Goal: Task Accomplishment & Management: Use online tool/utility

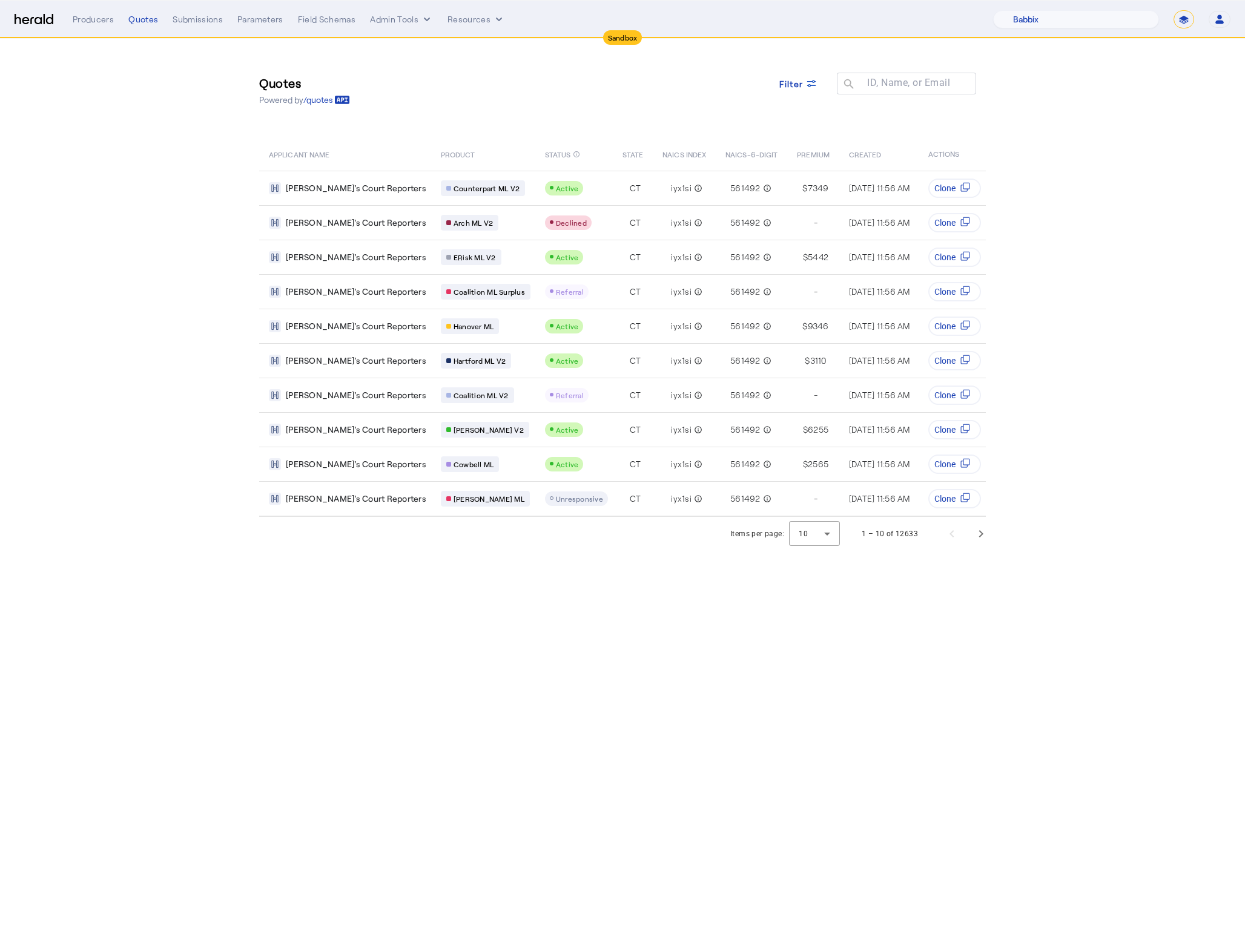
select select "pfm_129z_babbix"
select select "*******"
click at [432, 665] on body "Sandbox Menu Producers Quotes Submissions Parameters Field Schemas Admin Tools …" at bounding box center [622, 476] width 1245 height 952
click at [28, 23] on img at bounding box center [34, 20] width 39 height 11
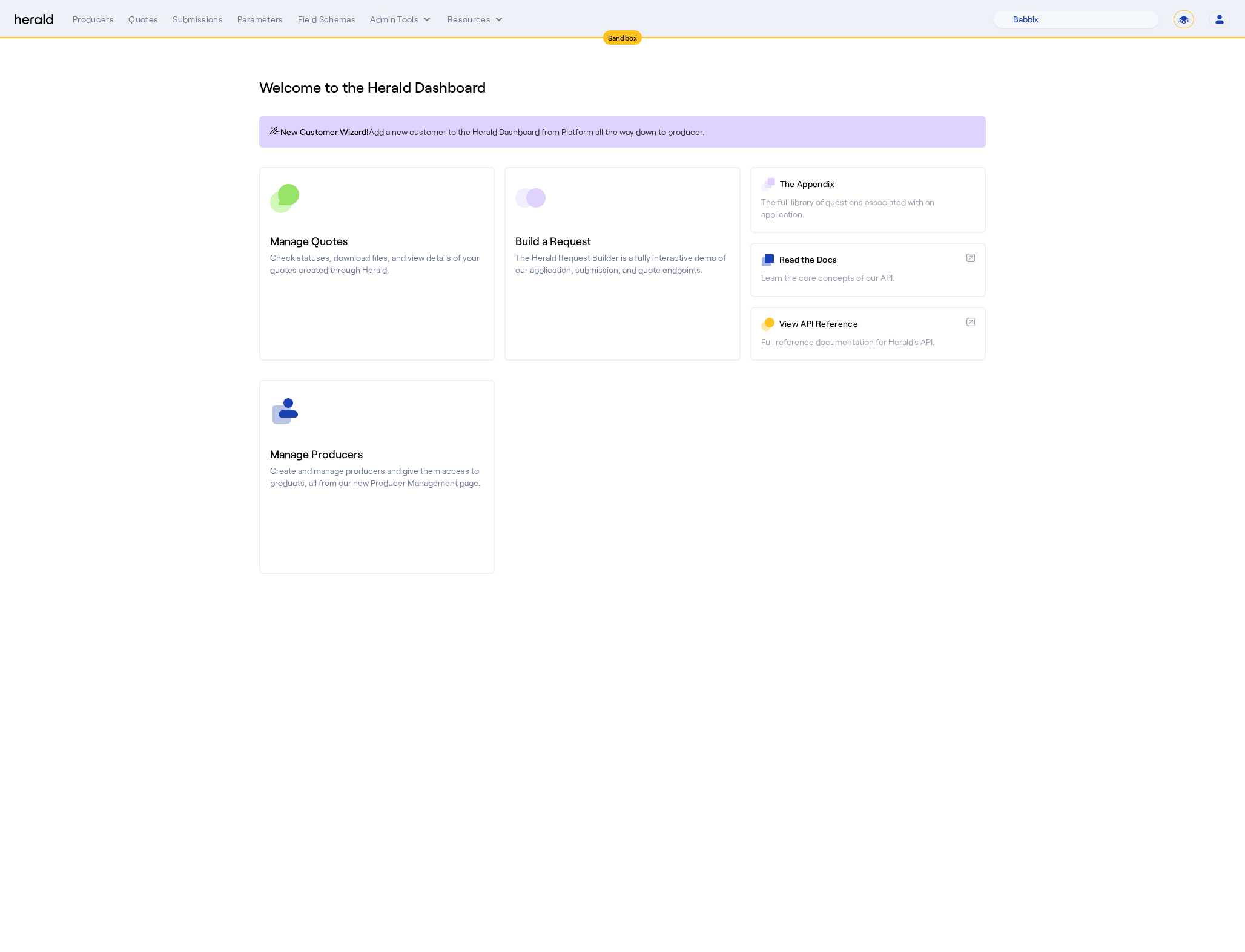
click at [676, 633] on body "Sandbox Menu Producers Quotes Submissions Parameters Field Schemas Admin Tools …" at bounding box center [622, 476] width 1245 height 952
click at [1096, 18] on select "1Fort Acrisure Acturis Affinity Advisors Affinity Risk Agentero AmWins Anzen Ao…" at bounding box center [1076, 19] width 166 height 18
select select "pfm_h3db_crc"
click at [1021, 10] on select "1Fort Acrisure Acturis Affinity Advisors Affinity Risk Agentero AmWins Anzen Ao…" at bounding box center [1076, 19] width 166 height 18
